Goal: Check status: Check status

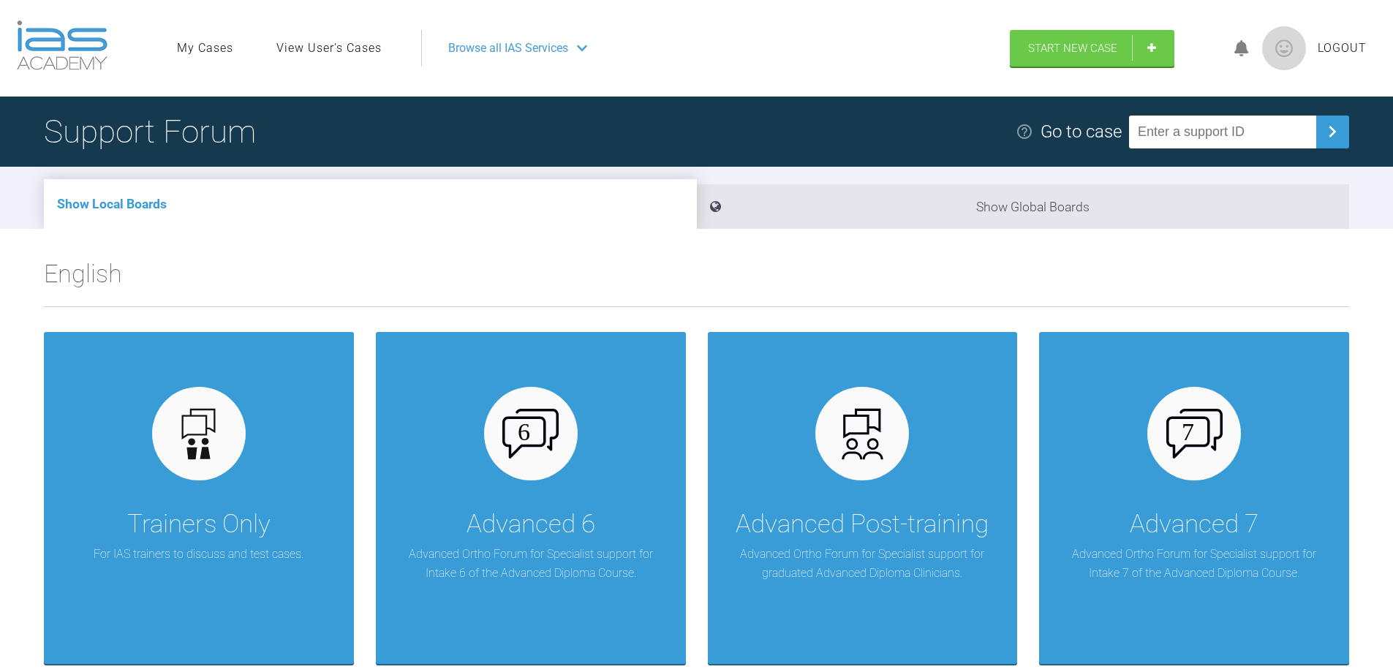
click at [1199, 134] on input "text" at bounding box center [1222, 132] width 187 height 33
type input "TDUJVGEE"
click at [1334, 134] on img at bounding box center [1332, 131] width 23 height 23
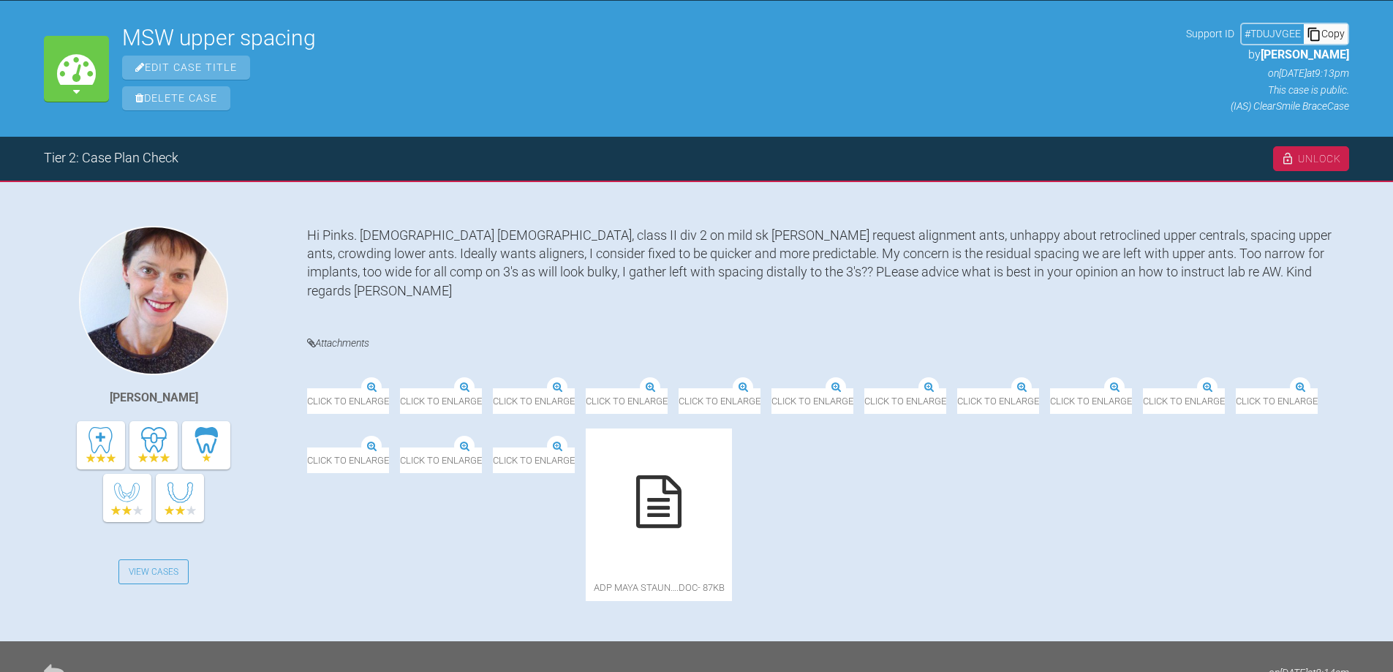
scroll to position [293, 0]
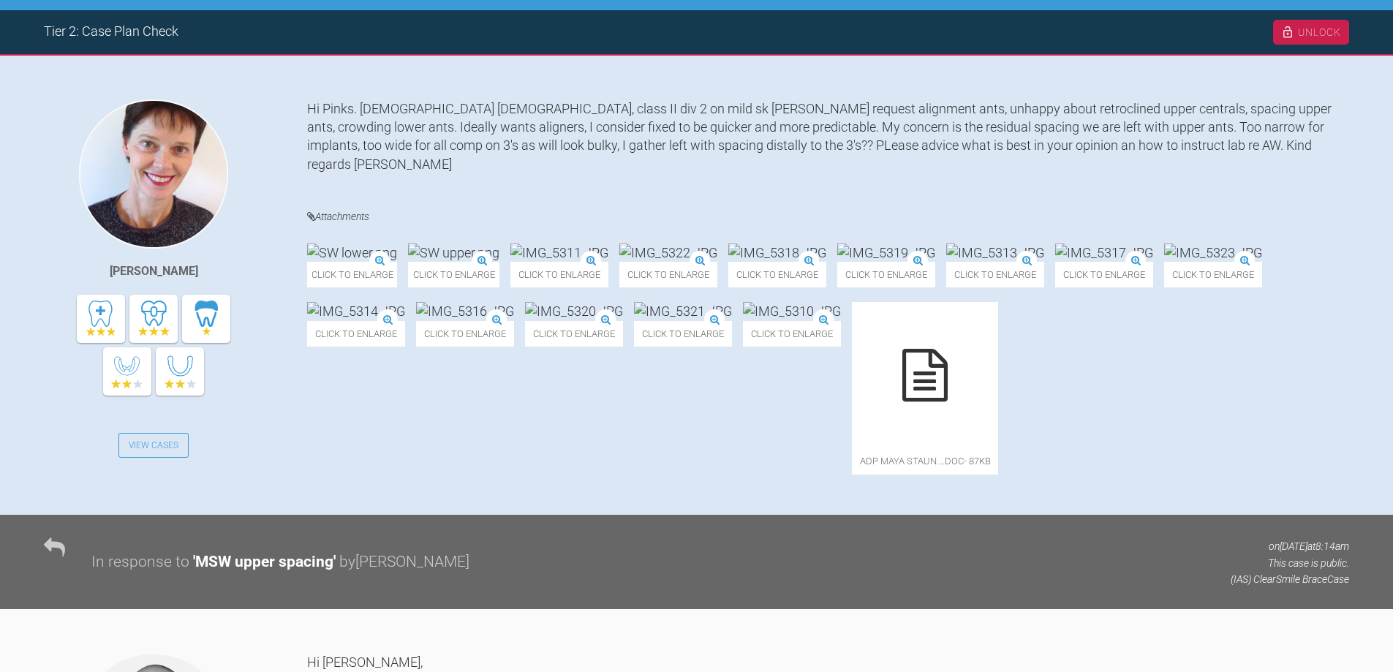
click at [514, 320] on img at bounding box center [465, 311] width 98 height 18
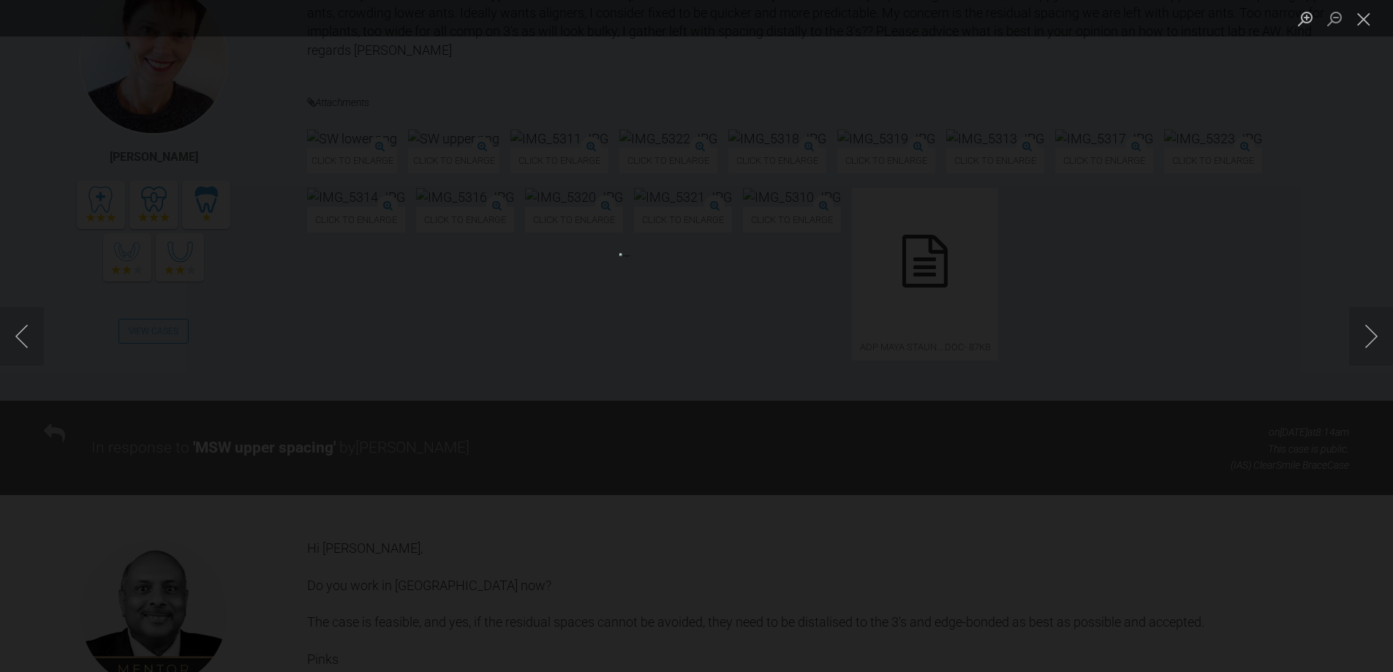
scroll to position [512, 0]
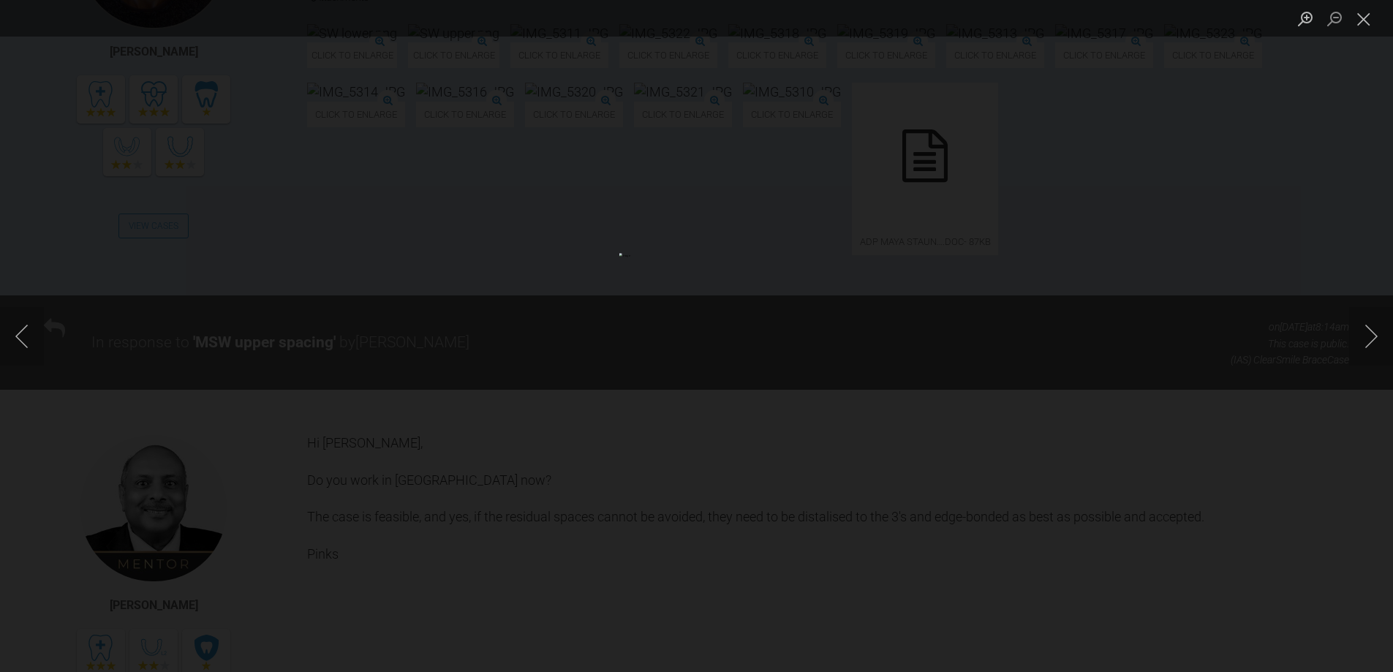
drag, startPoint x: 745, startPoint y: 469, endPoint x: 1314, endPoint y: 391, distance: 574.3
click at [1316, 389] on div "Lightbox" at bounding box center [696, 336] width 1393 height 672
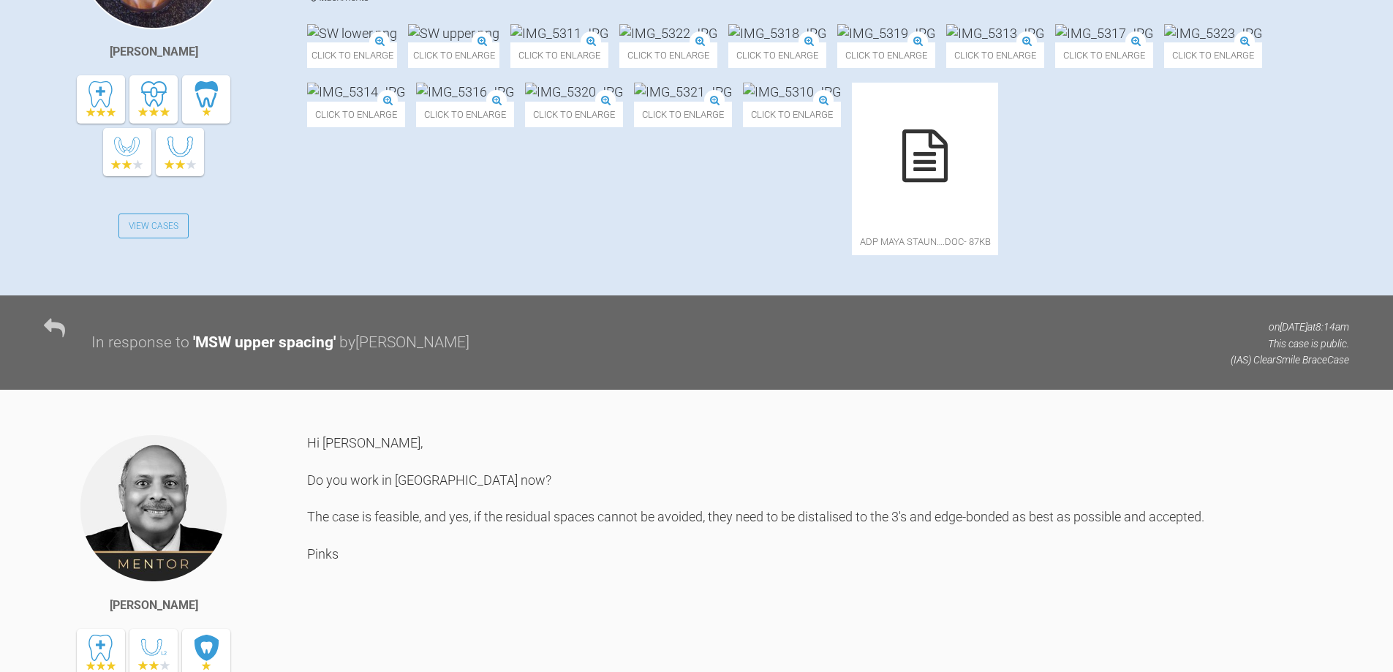
click at [1164, 42] on img at bounding box center [1213, 33] width 98 height 18
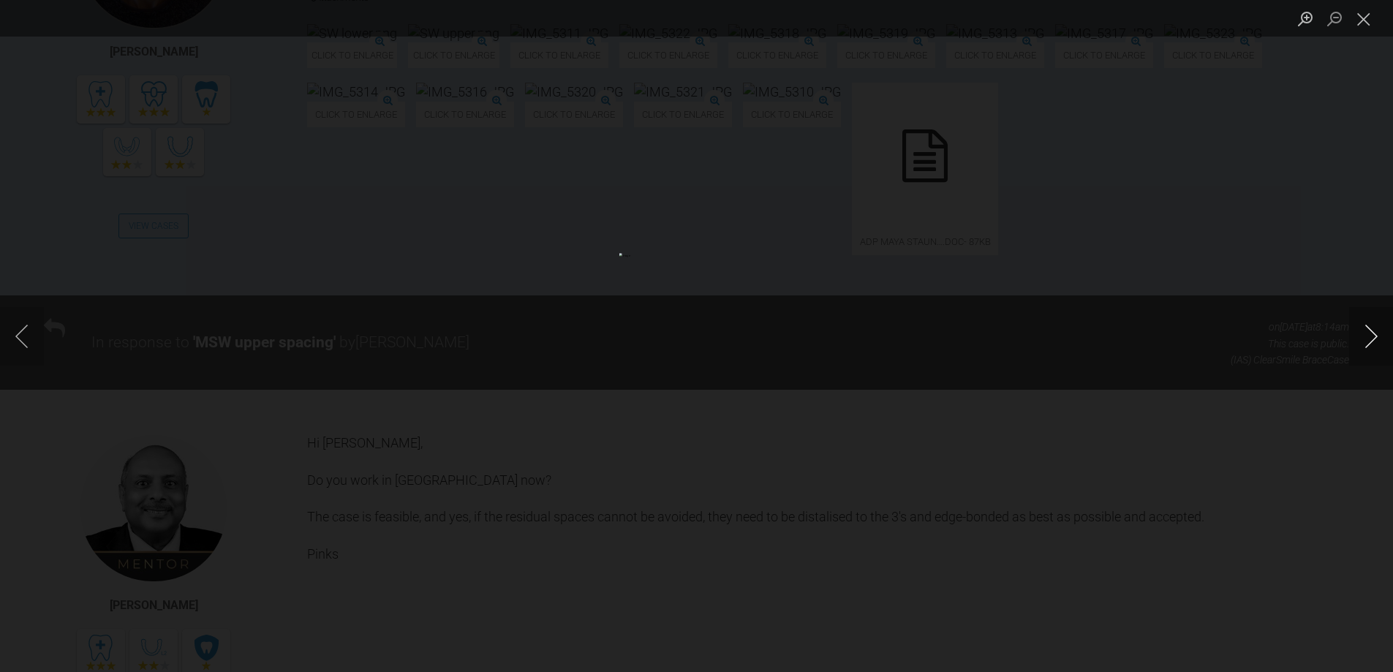
click at [1373, 338] on button "Next image" at bounding box center [1371, 336] width 44 height 59
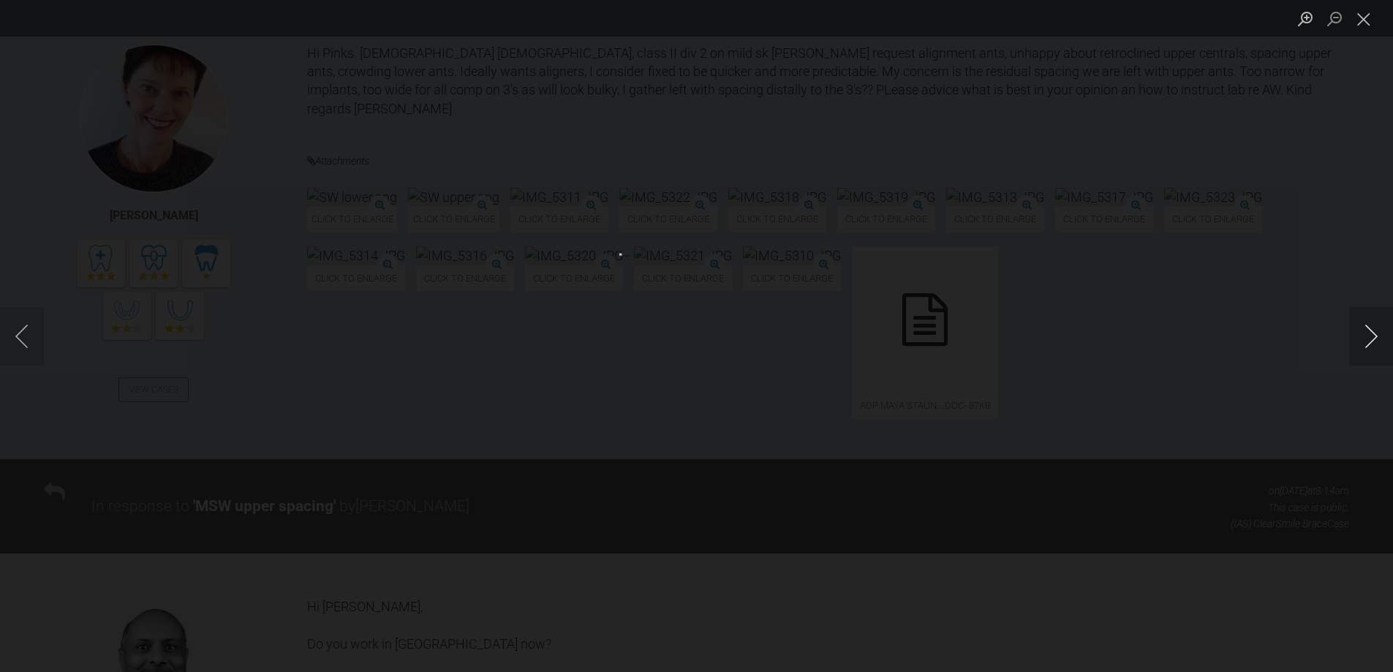
scroll to position [146, 0]
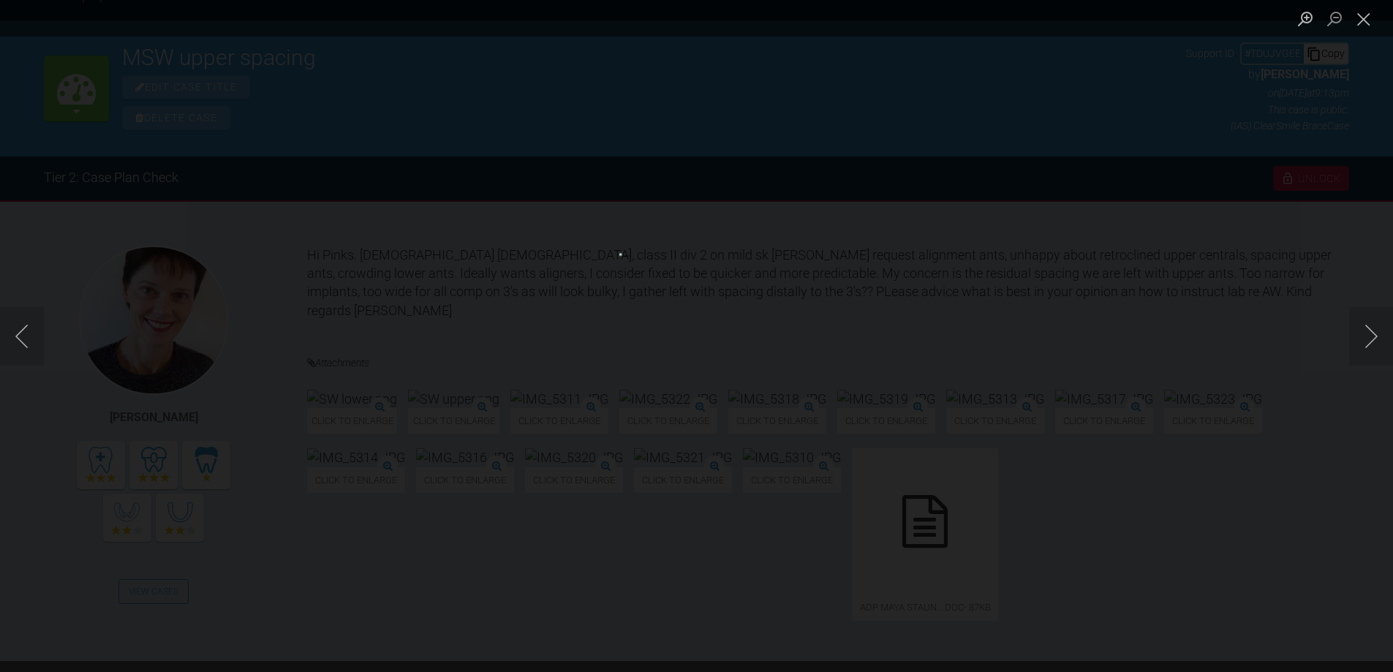
drag, startPoint x: 1363, startPoint y: 20, endPoint x: 974, endPoint y: 176, distance: 418.8
click at [1362, 20] on button "Close lightbox" at bounding box center [1363, 19] width 29 height 26
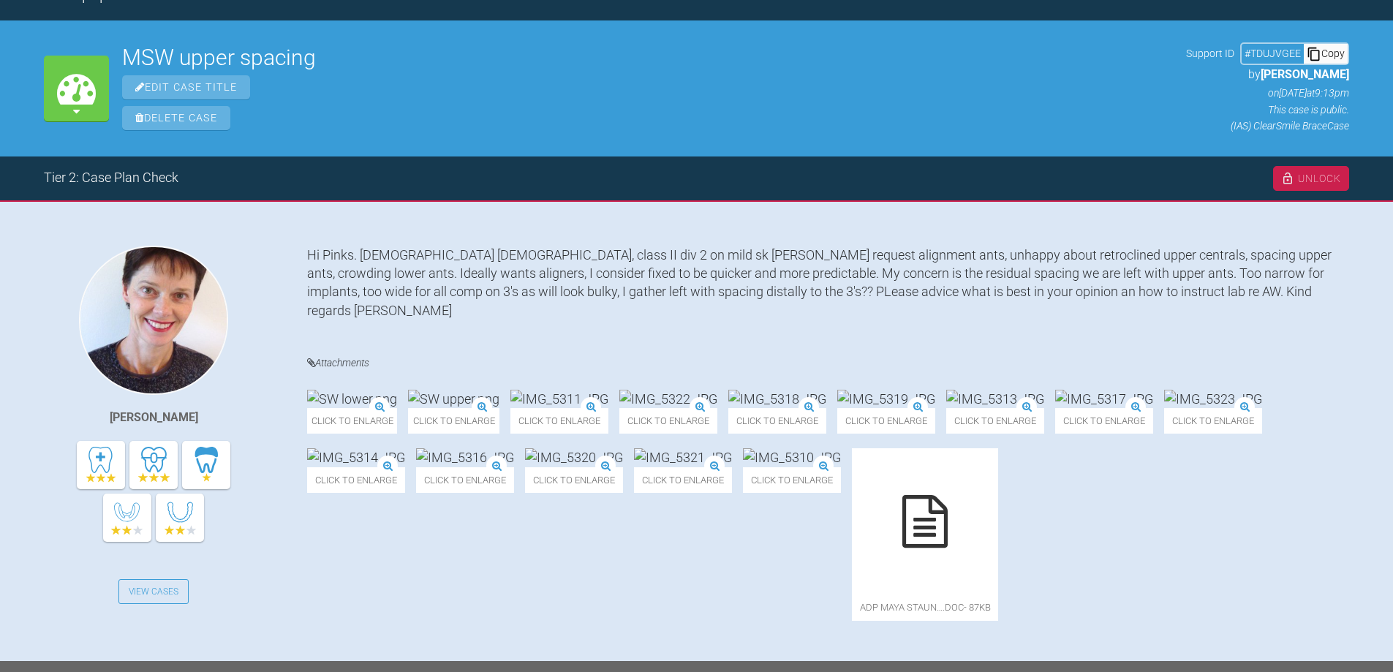
click at [717, 408] on img at bounding box center [668, 399] width 98 height 18
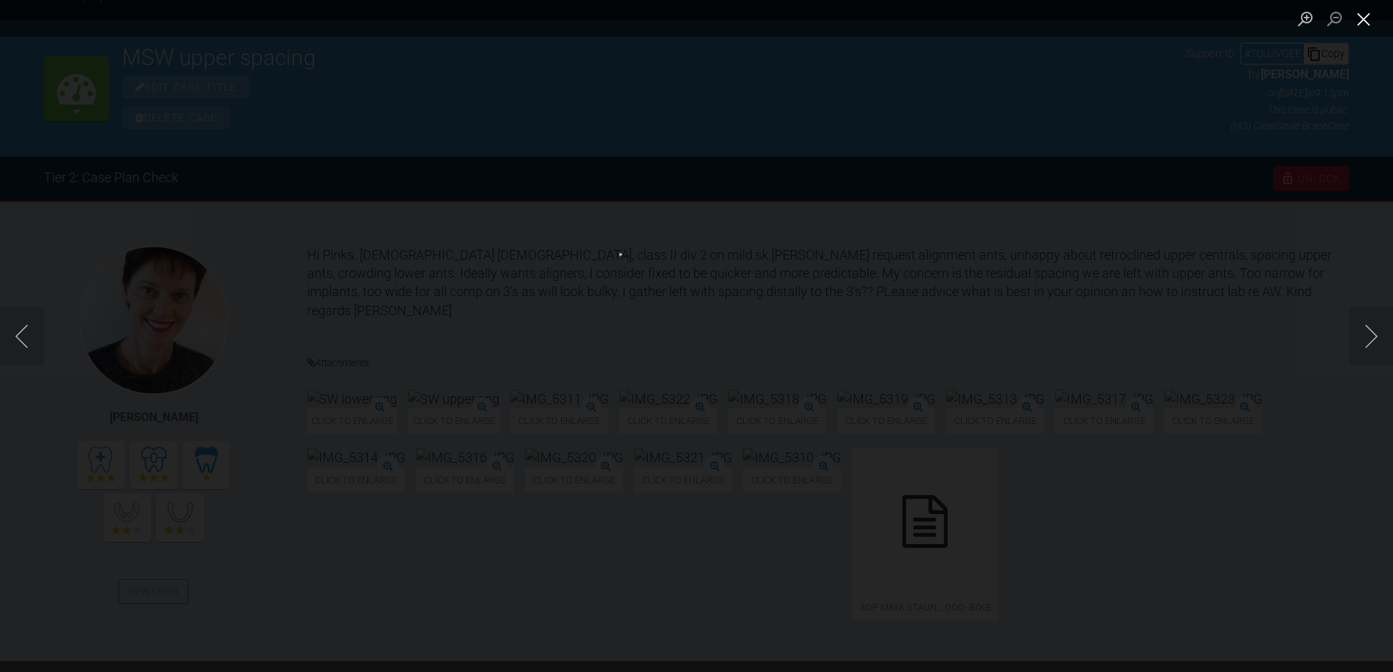
click at [1365, 16] on button "Close lightbox" at bounding box center [1363, 19] width 29 height 26
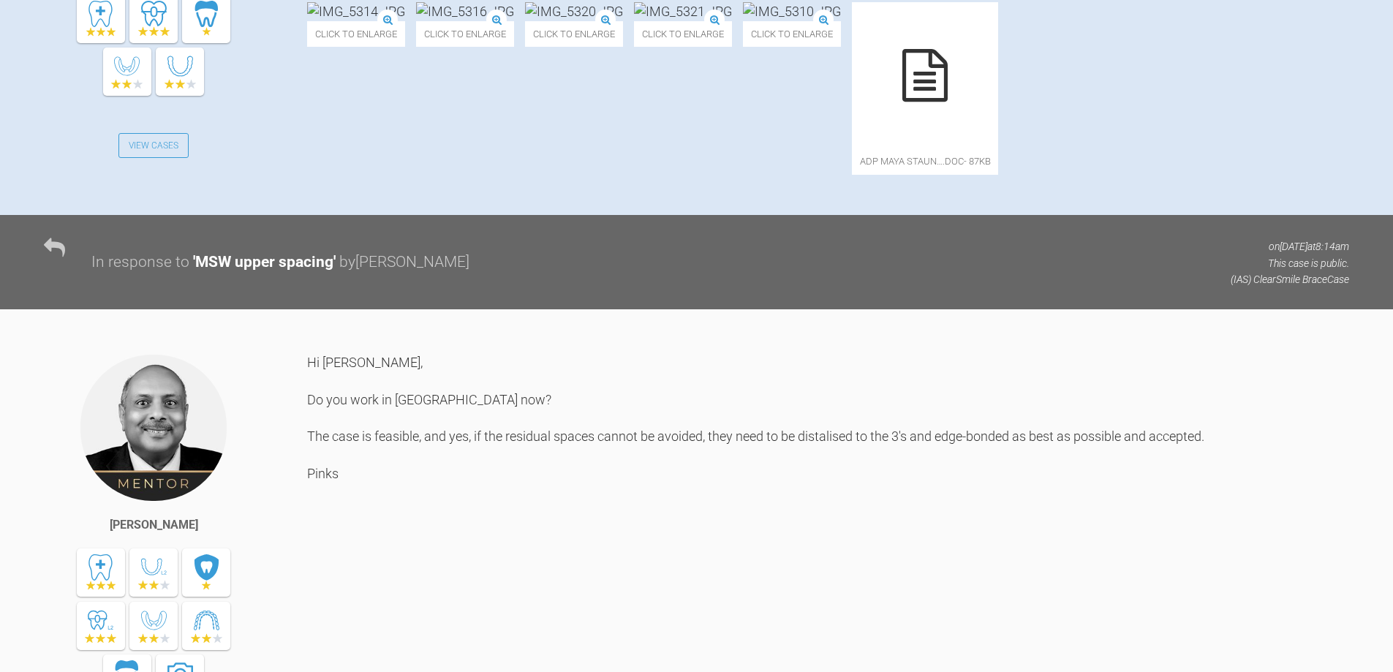
scroll to position [585, 0]
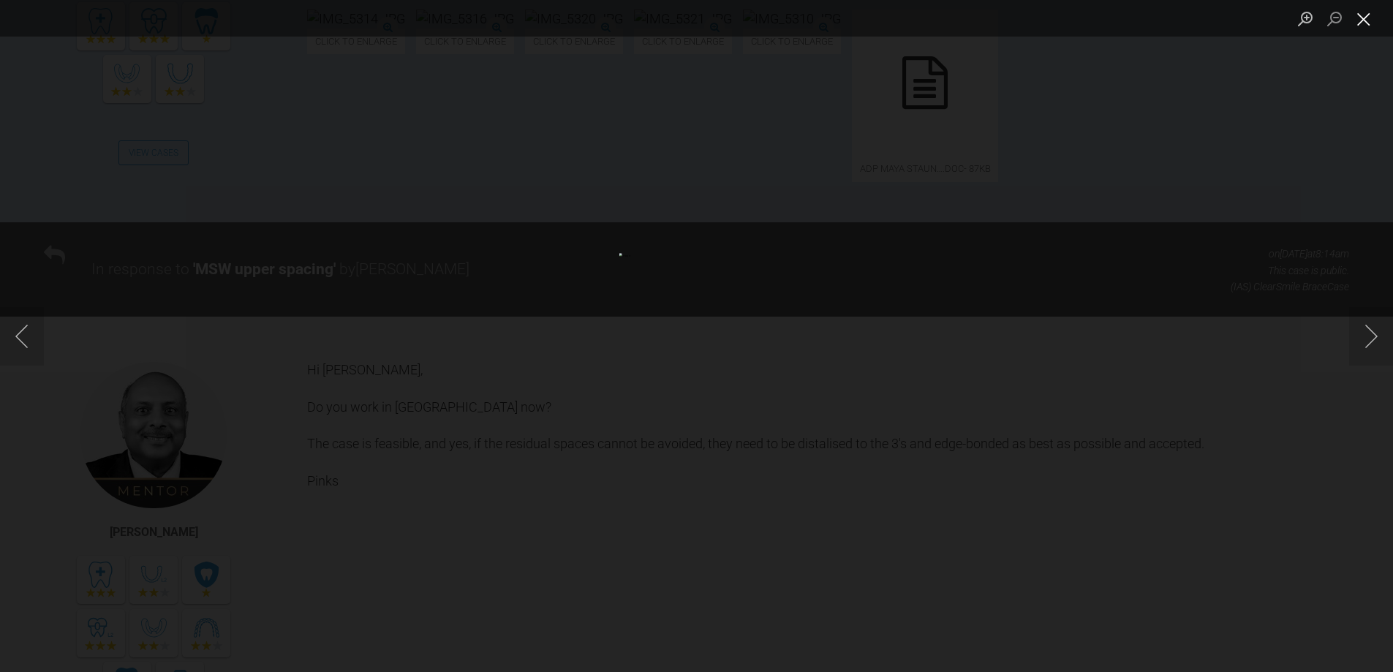
click at [1363, 23] on button "Close lightbox" at bounding box center [1363, 19] width 29 height 26
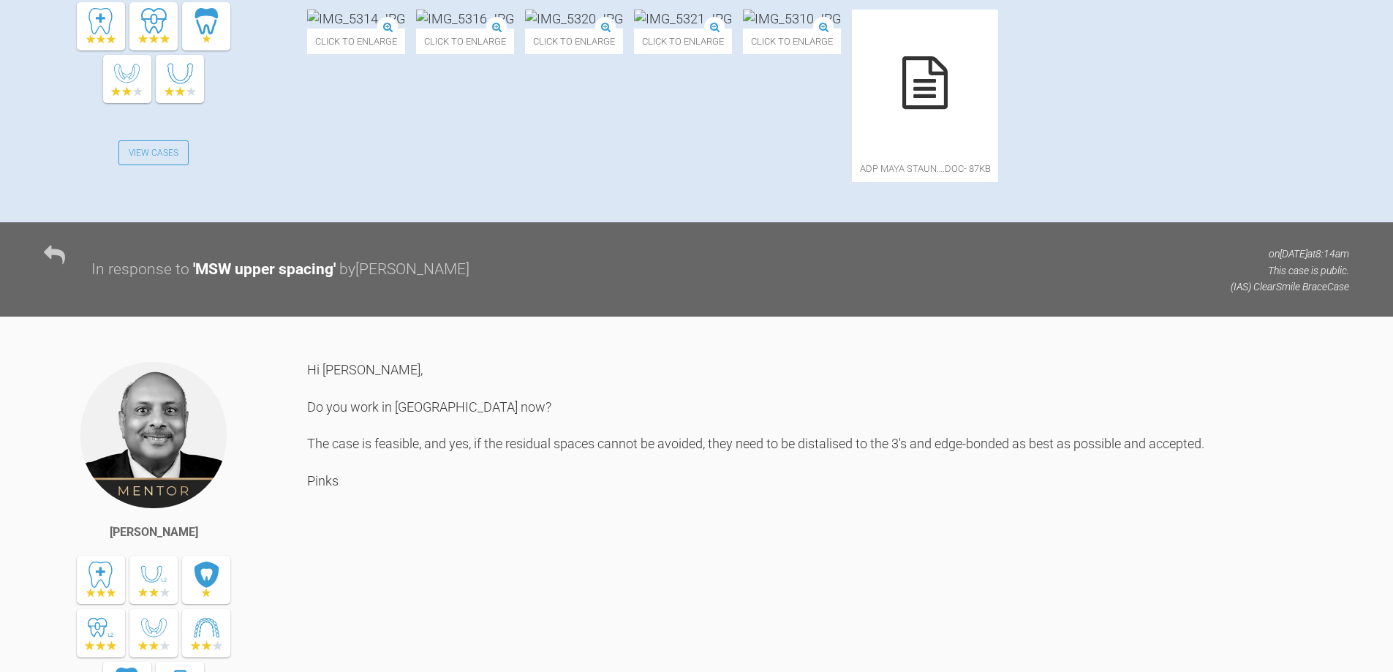
click at [634, 28] on img at bounding box center [683, 19] width 98 height 18
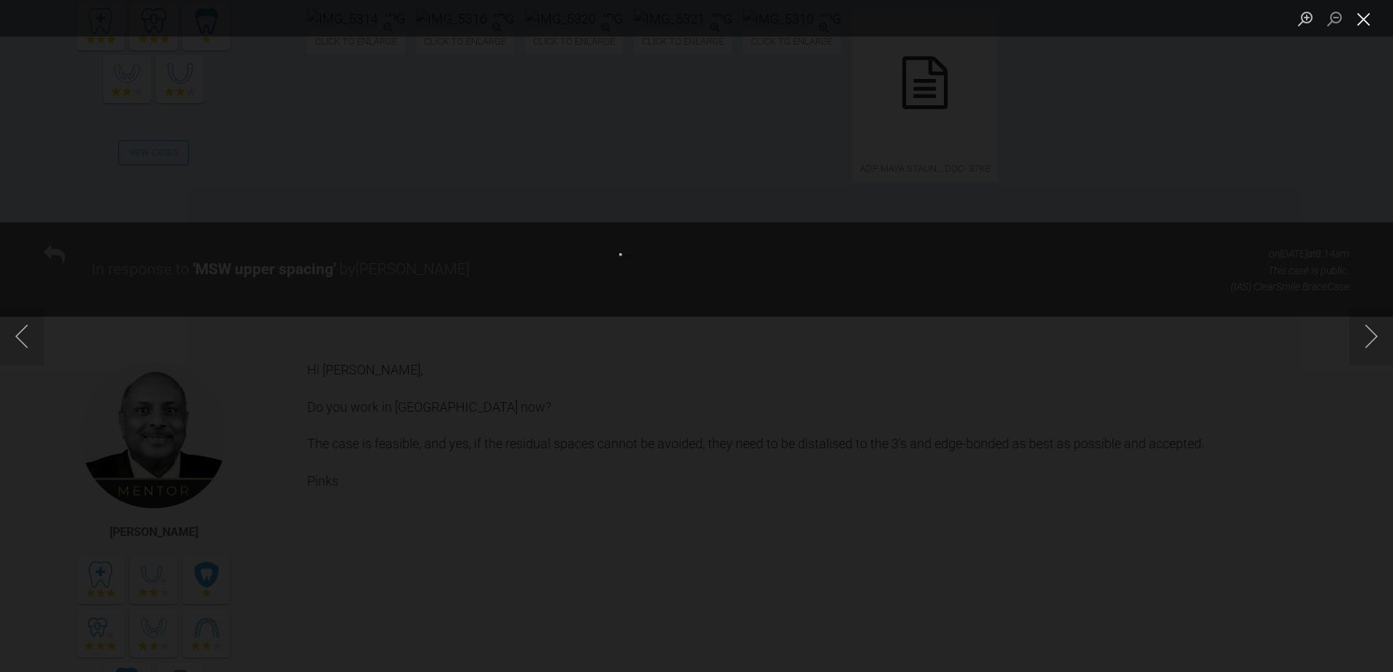
drag, startPoint x: 1360, startPoint y: 23, endPoint x: 1333, endPoint y: 48, distance: 37.8
click at [1357, 26] on button "Close lightbox" at bounding box center [1363, 19] width 29 height 26
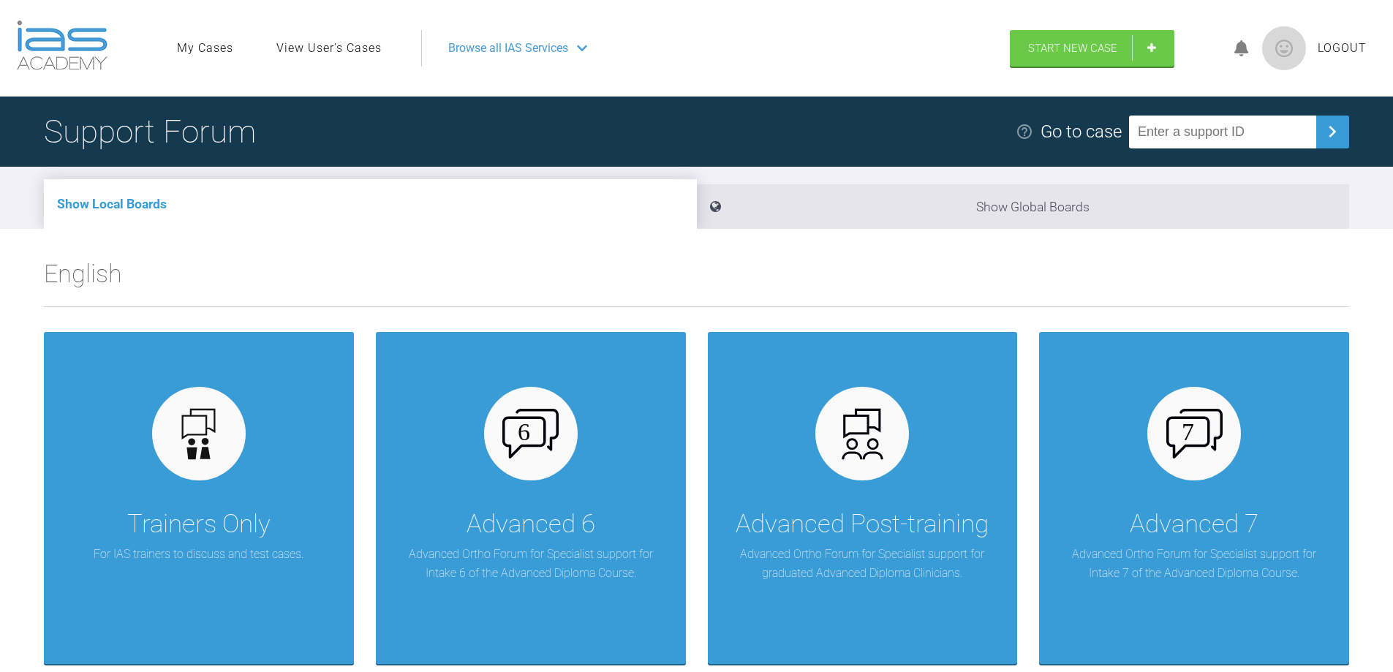
paste input "DWBCCA00"
type input "DWBCCA00"
click at [1338, 130] on img at bounding box center [1332, 131] width 23 height 23
click at [1175, 121] on input "text" at bounding box center [1222, 132] width 187 height 33
type input "TDUJVGEE"
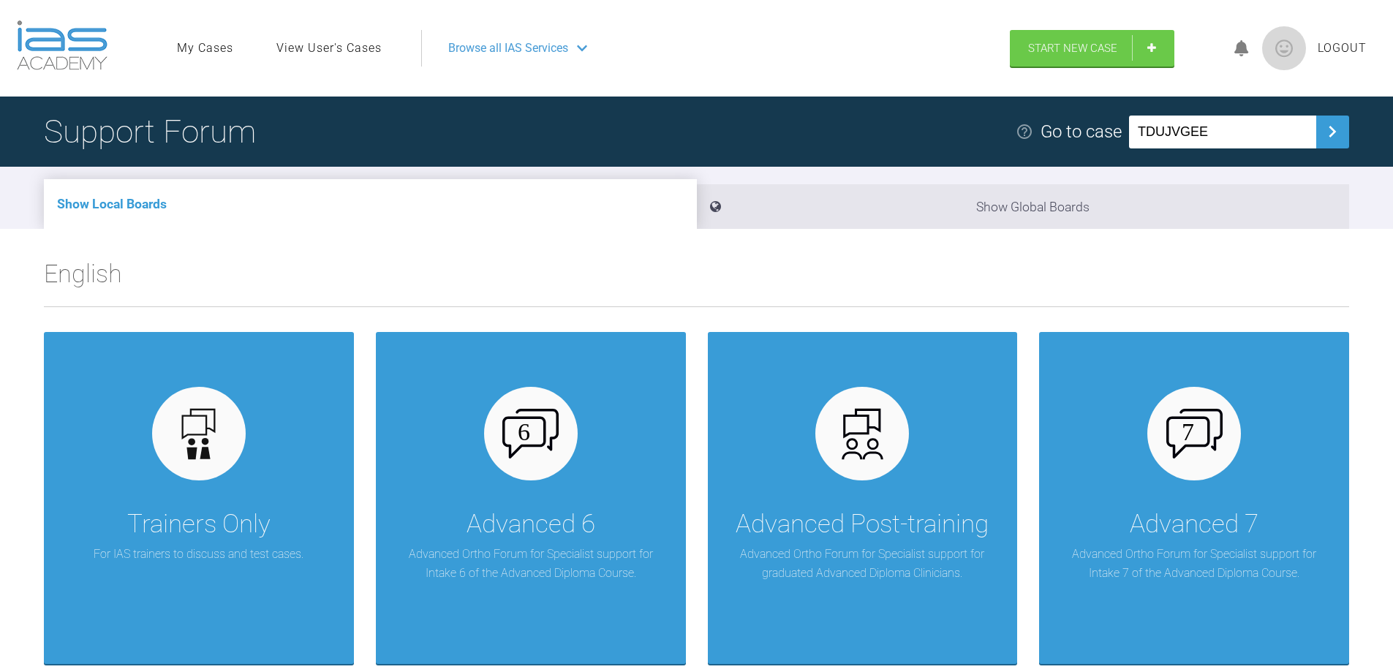
click at [1339, 132] on img at bounding box center [1332, 131] width 23 height 23
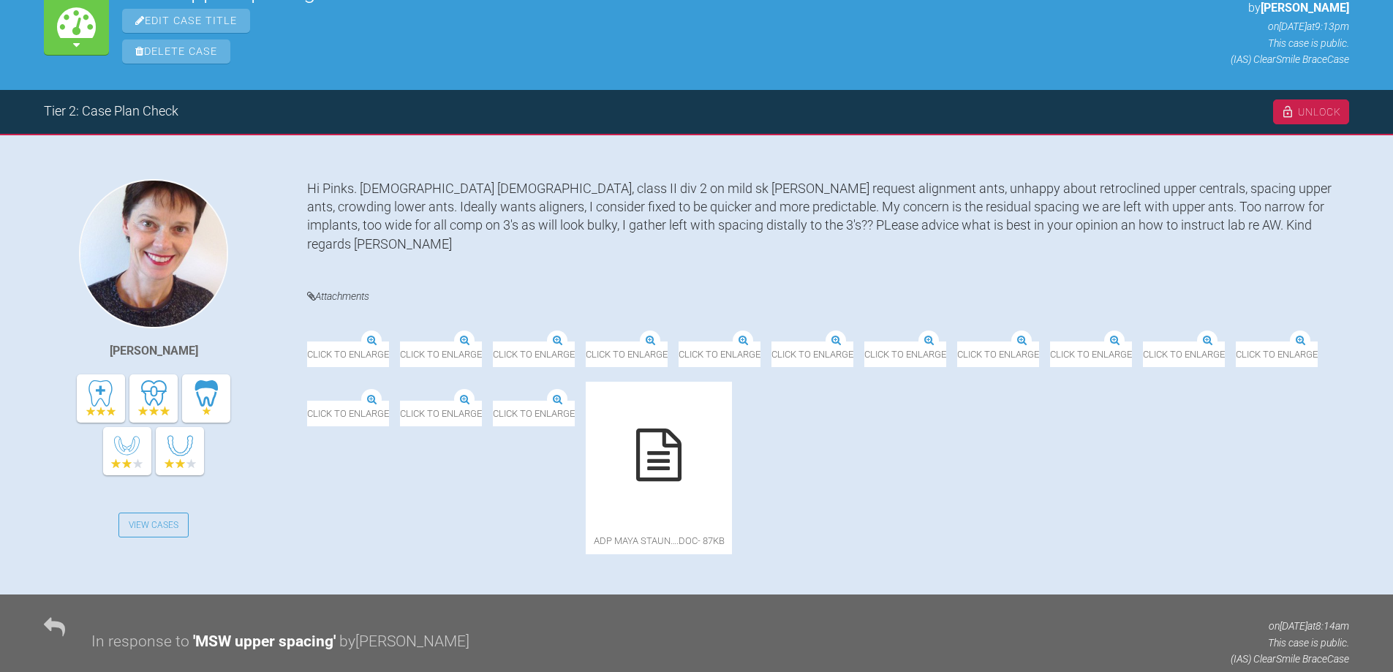
scroll to position [219, 0]
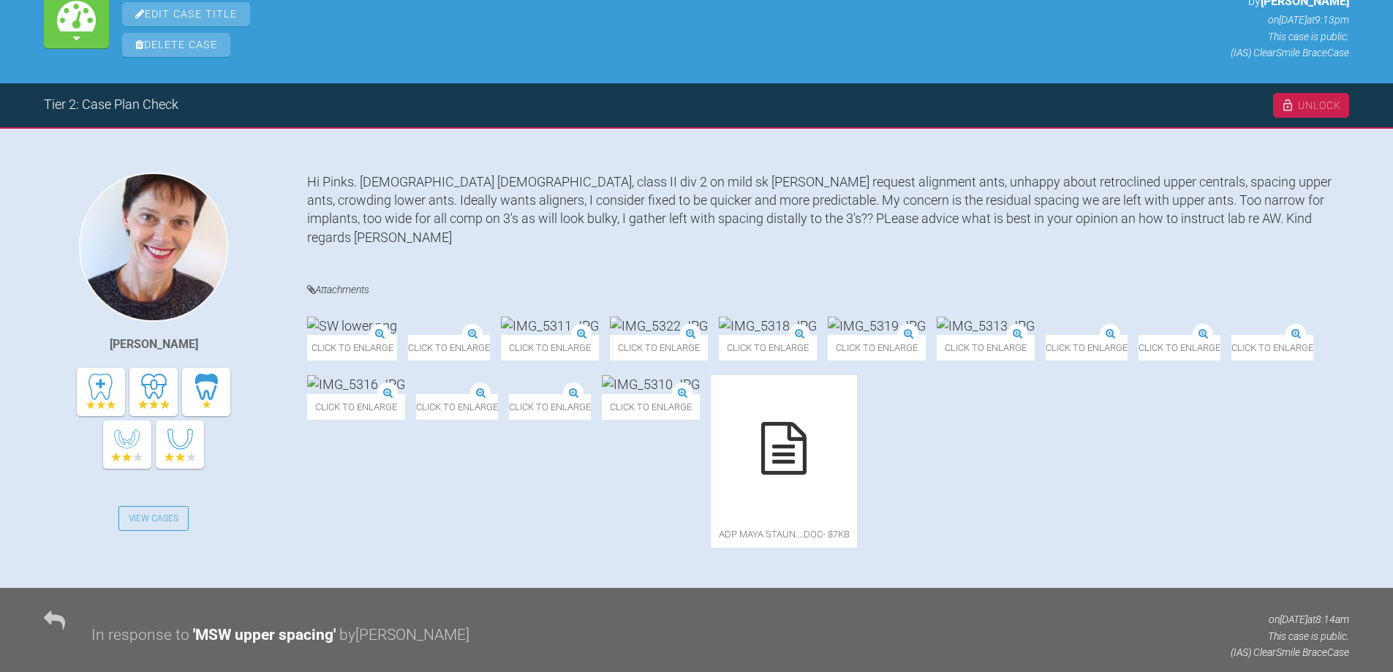
click at [408, 336] on img at bounding box center [408, 336] width 0 height 0
